Goal: Information Seeking & Learning: Learn about a topic

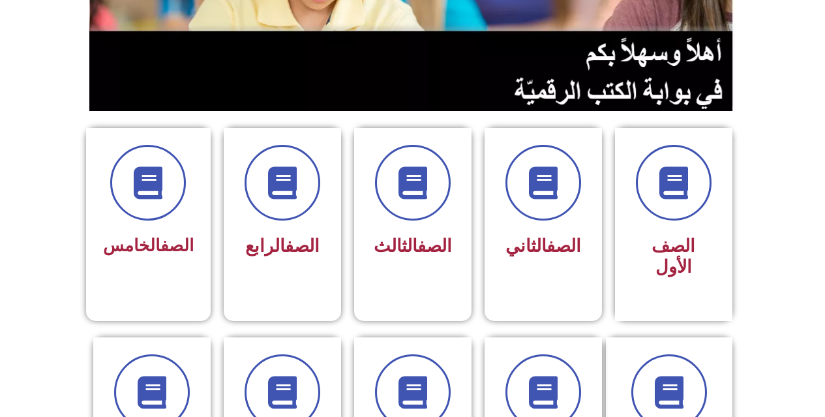
scroll to position [261, 0]
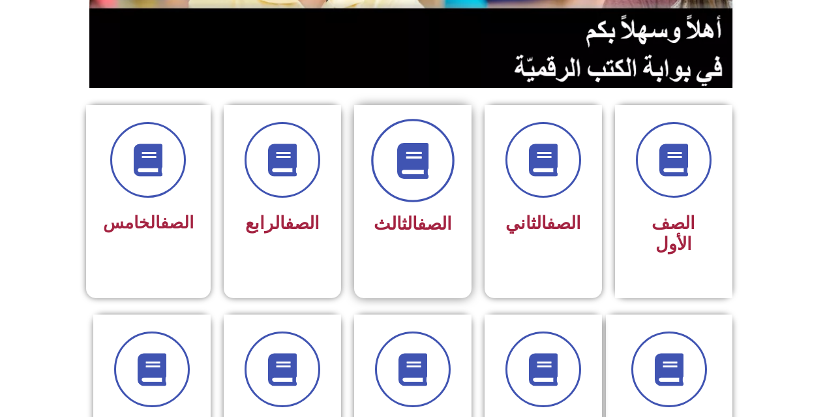
click at [429, 164] on icon at bounding box center [412, 161] width 36 height 36
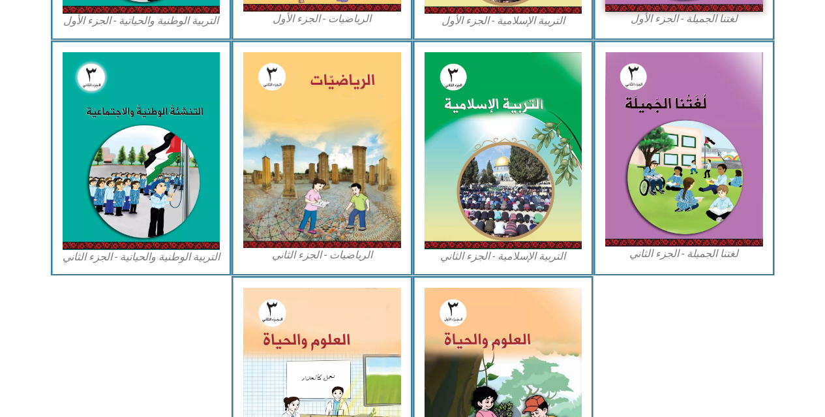
scroll to position [717, 0]
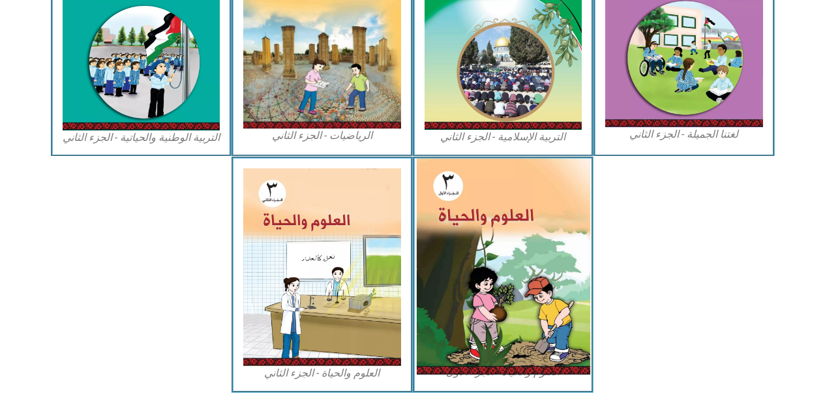
click at [451, 282] on img at bounding box center [502, 266] width 173 height 216
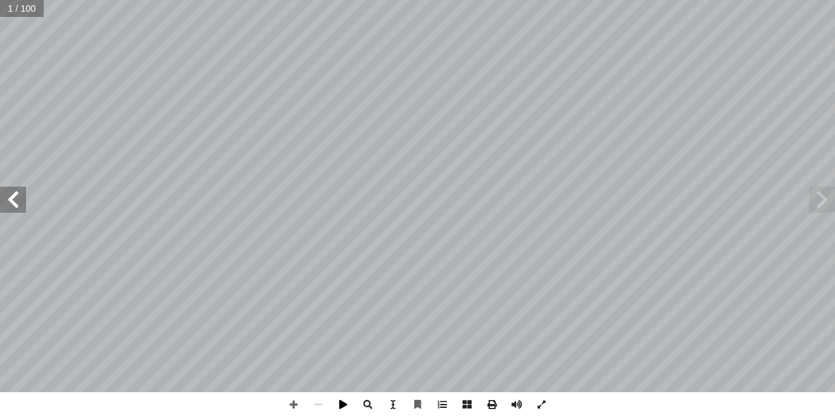
click at [345, 399] on span at bounding box center [343, 404] width 25 height 25
click at [811, 201] on span at bounding box center [822, 199] width 26 height 26
click at [812, 198] on span at bounding box center [822, 199] width 26 height 26
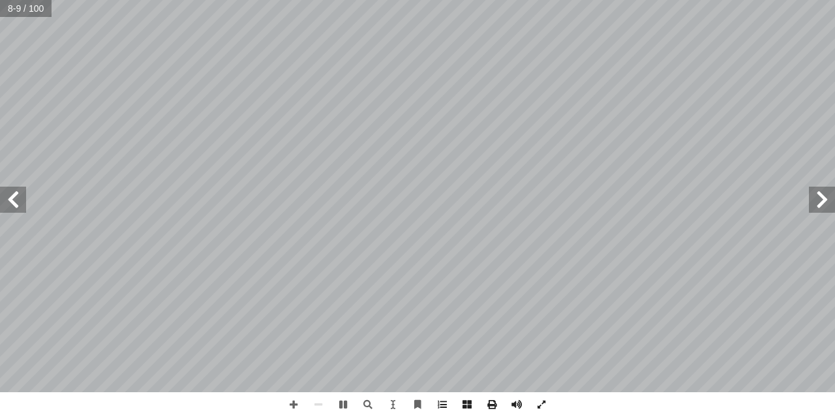
click at [824, 204] on span at bounding box center [822, 199] width 26 height 26
click at [829, 196] on span at bounding box center [822, 199] width 26 height 26
click at [820, 196] on span at bounding box center [822, 199] width 26 height 26
click at [820, 194] on span at bounding box center [822, 199] width 26 height 26
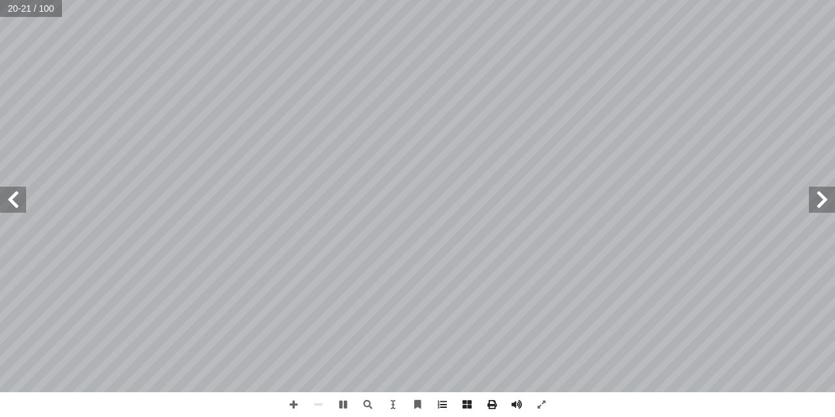
click at [820, 194] on span at bounding box center [822, 199] width 26 height 26
click at [343, 405] on span at bounding box center [343, 404] width 25 height 25
click at [824, 197] on span at bounding box center [822, 199] width 26 height 26
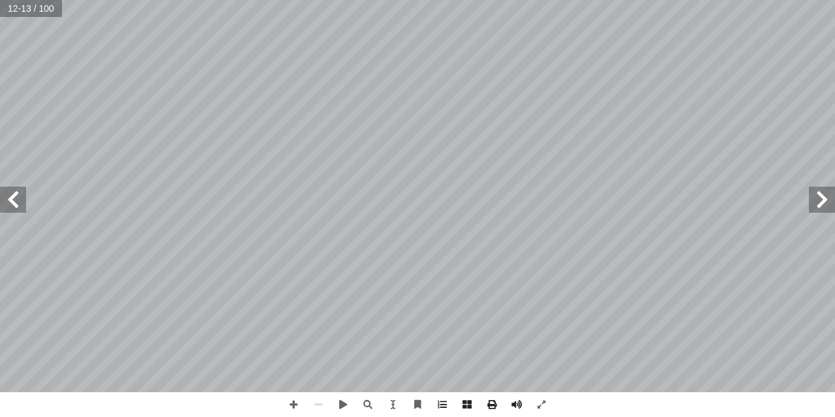
click at [824, 197] on span at bounding box center [822, 199] width 26 height 26
